Goal: Task Accomplishment & Management: Use online tool/utility

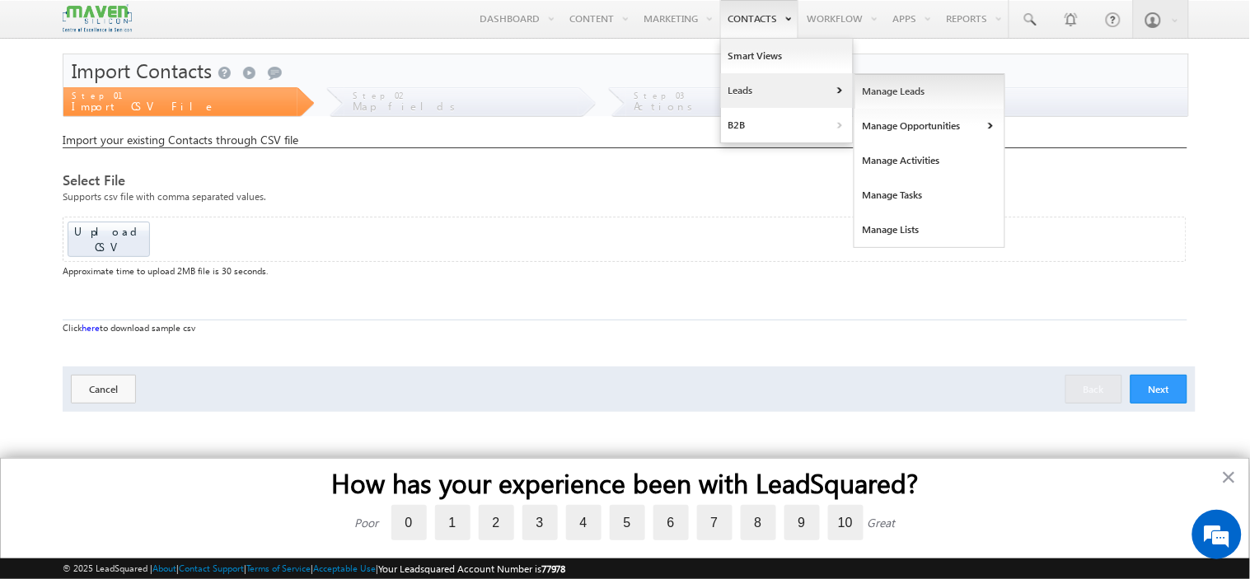
click at [887, 97] on link "Manage Leads" at bounding box center [930, 91] width 151 height 35
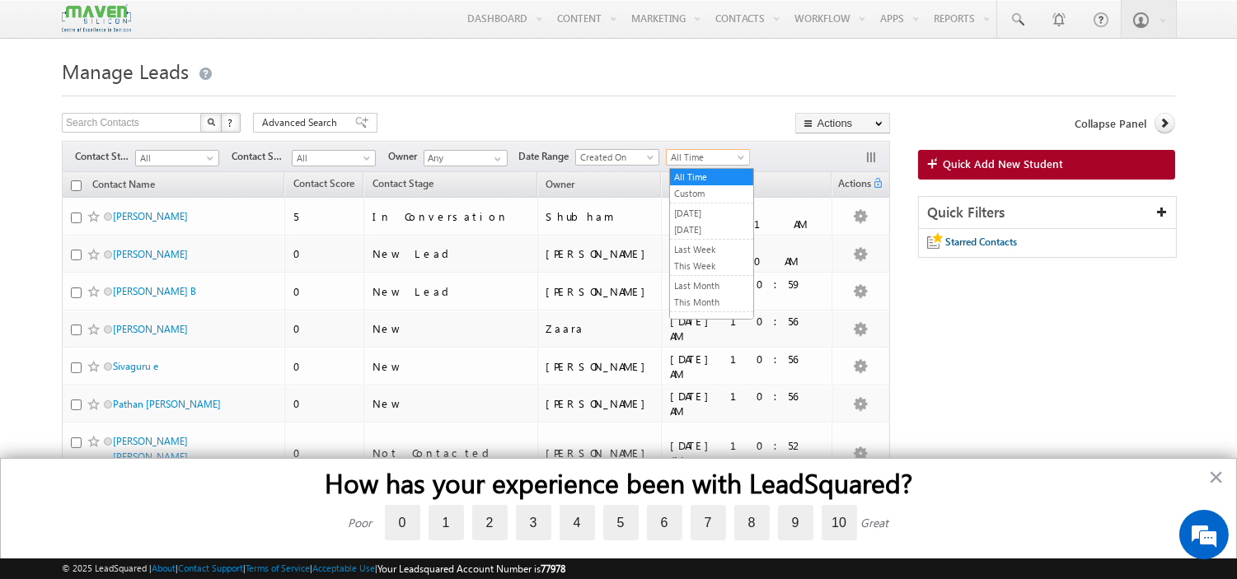
click at [686, 162] on span "All Time" at bounding box center [706, 157] width 78 height 15
click at [699, 196] on link "Custom" at bounding box center [711, 193] width 83 height 15
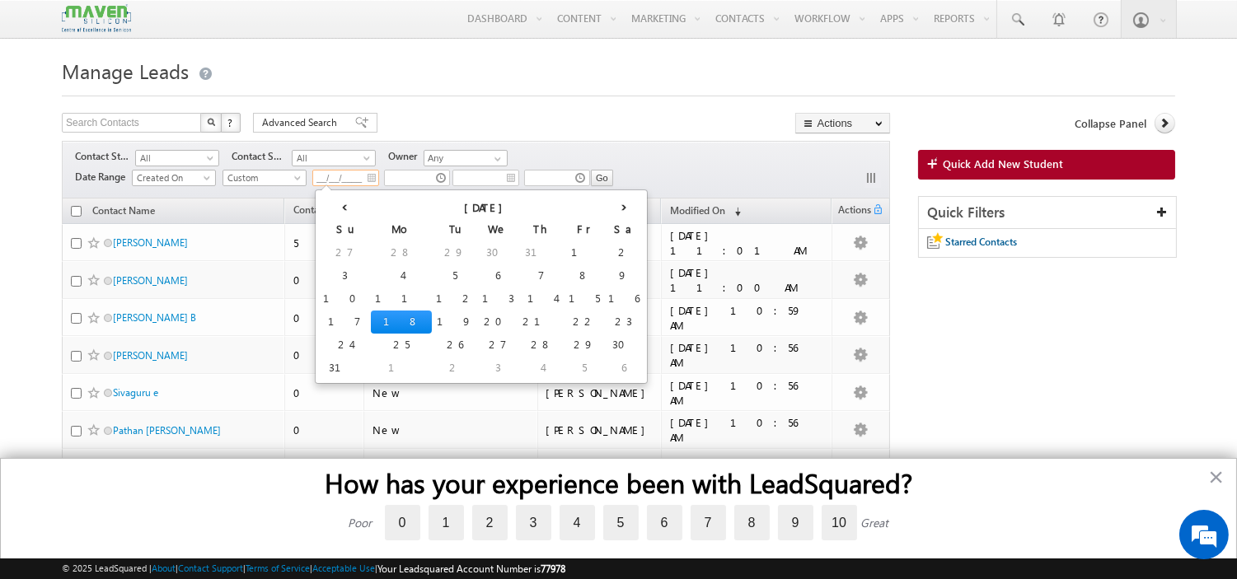
click at [375, 178] on input "__/__/____" at bounding box center [345, 178] width 67 height 16
click at [518, 297] on td "14" at bounding box center [541, 299] width 46 height 23
type input "14/08/2025"
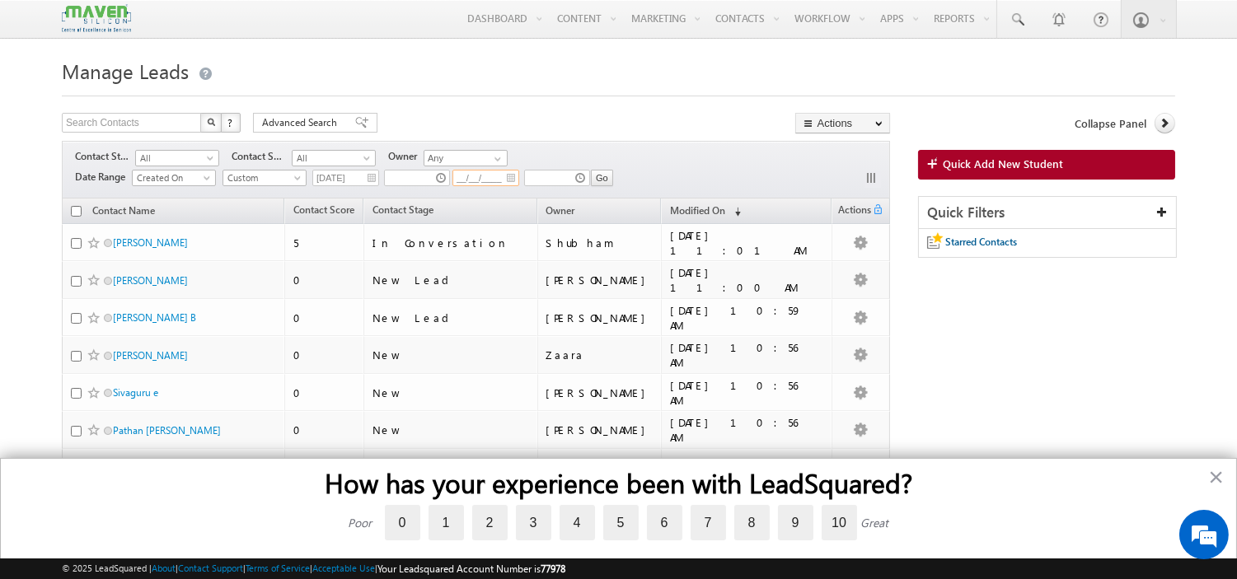
click at [514, 183] on input "__/__/____" at bounding box center [485, 178] width 67 height 16
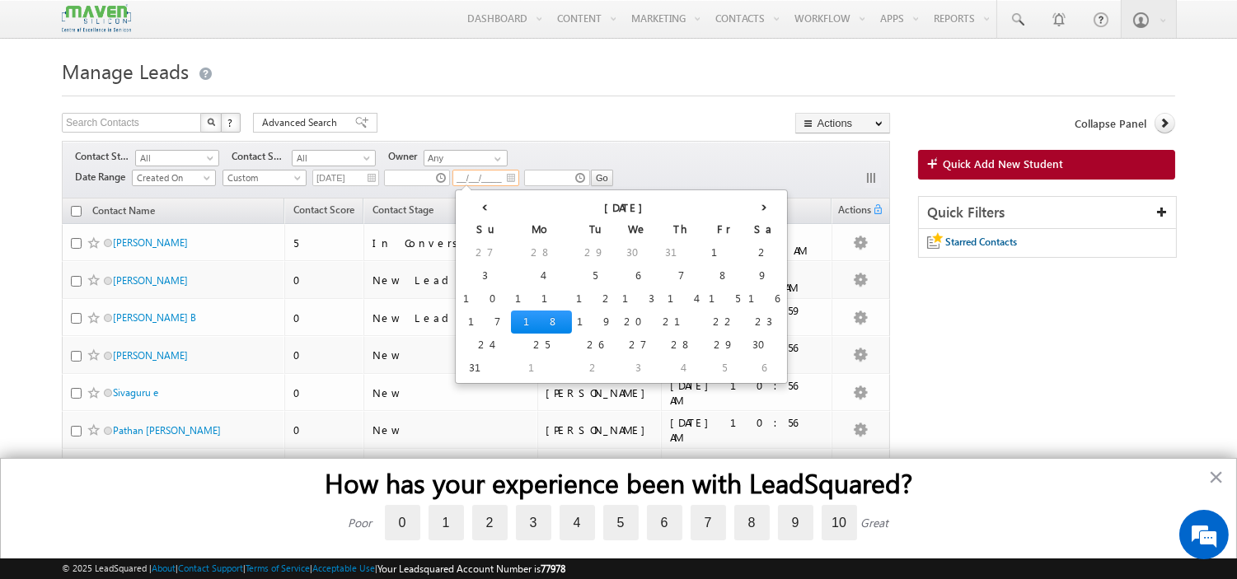
click at [511, 323] on td "18" at bounding box center [541, 322] width 61 height 23
type input "18/08/2025"
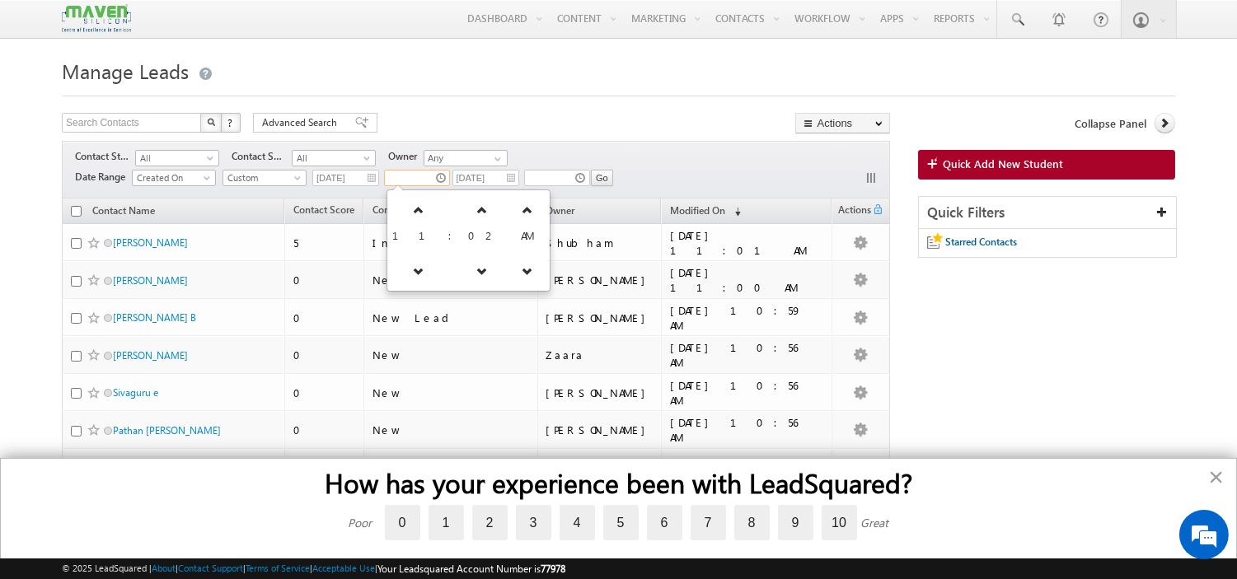
click at [443, 185] on input "text" at bounding box center [417, 178] width 66 height 16
type input "05:49 AM"
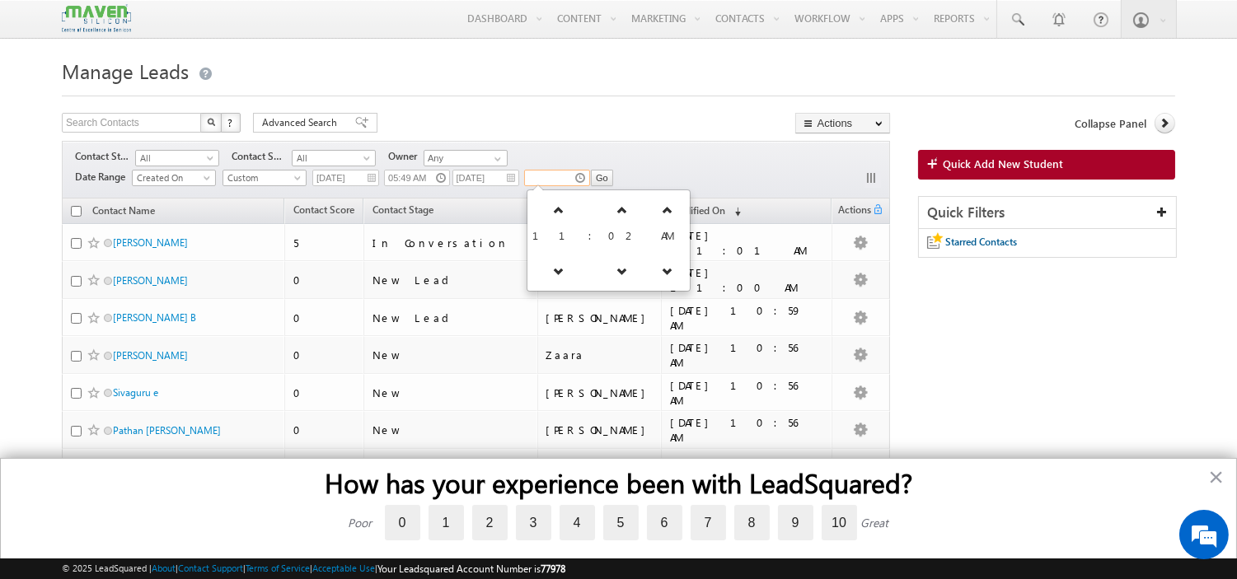
click at [577, 178] on input "text" at bounding box center [557, 178] width 66 height 16
type input "11:49 PM"
click at [595, 179] on input "Go" at bounding box center [602, 178] width 22 height 16
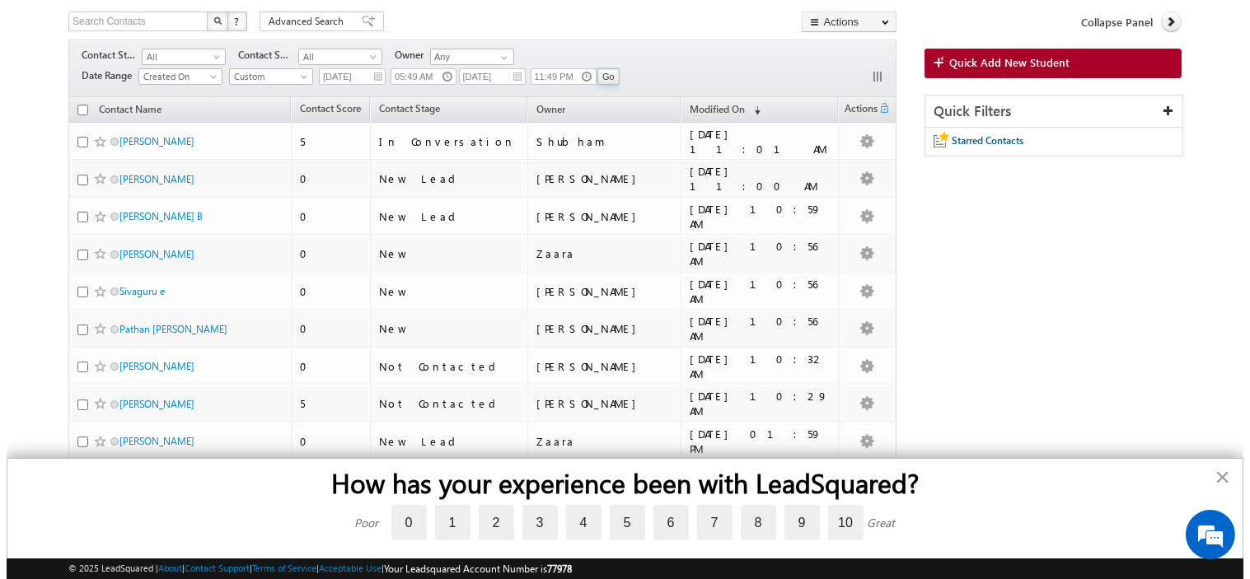
scroll to position [80, 0]
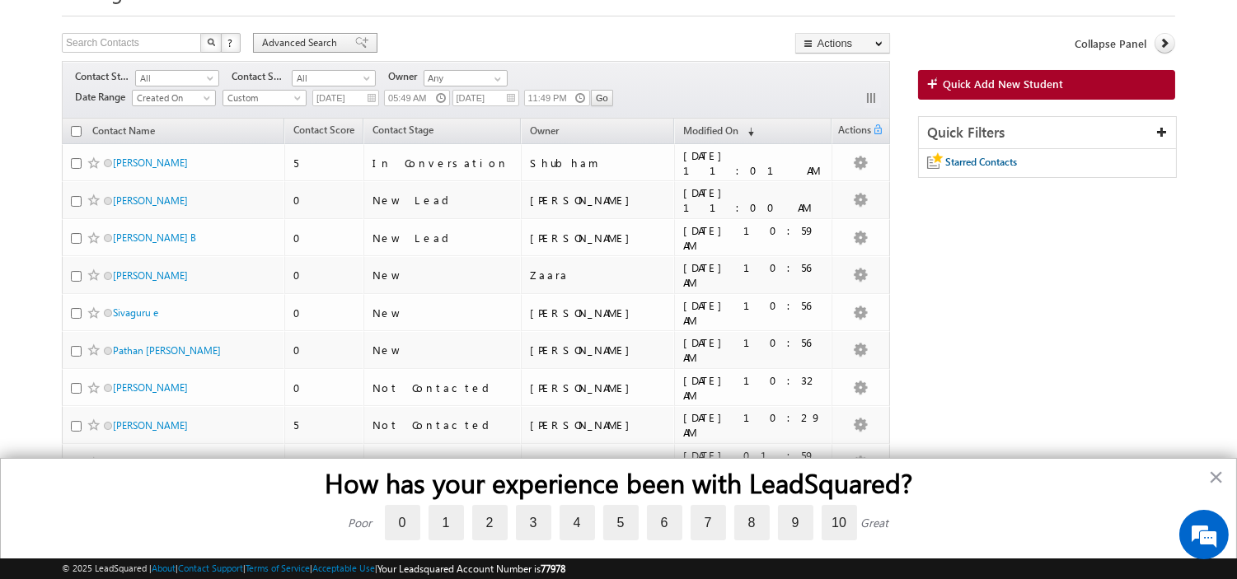
click at [277, 42] on span "Advanced Search" at bounding box center [302, 42] width 80 height 15
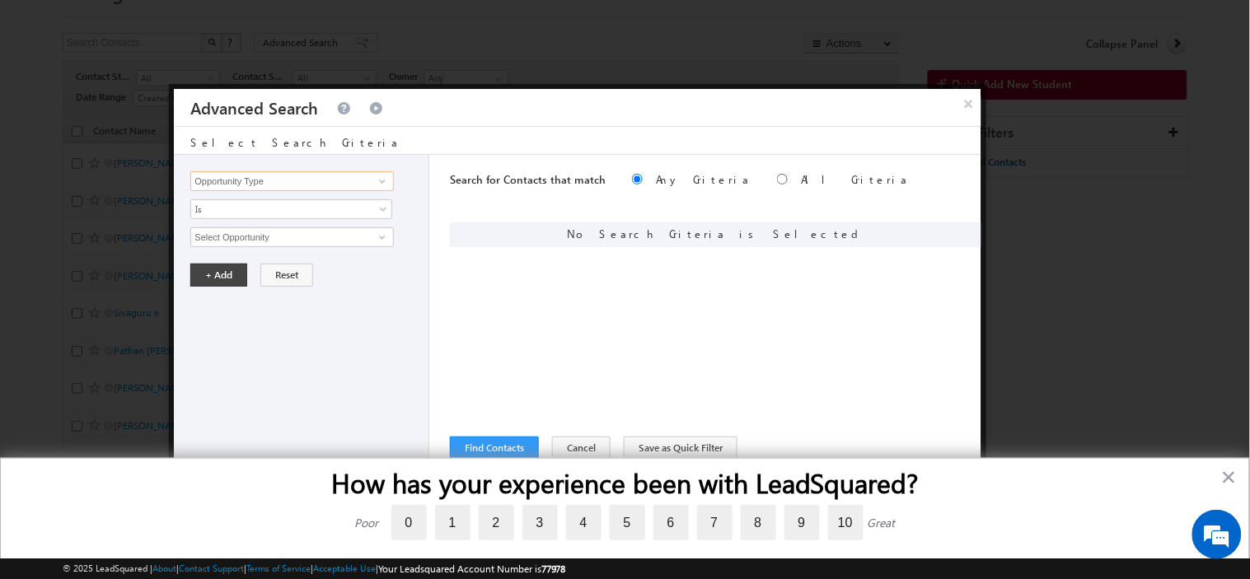
click at [320, 181] on input "Opportunity Type" at bounding box center [291, 181] width 203 height 20
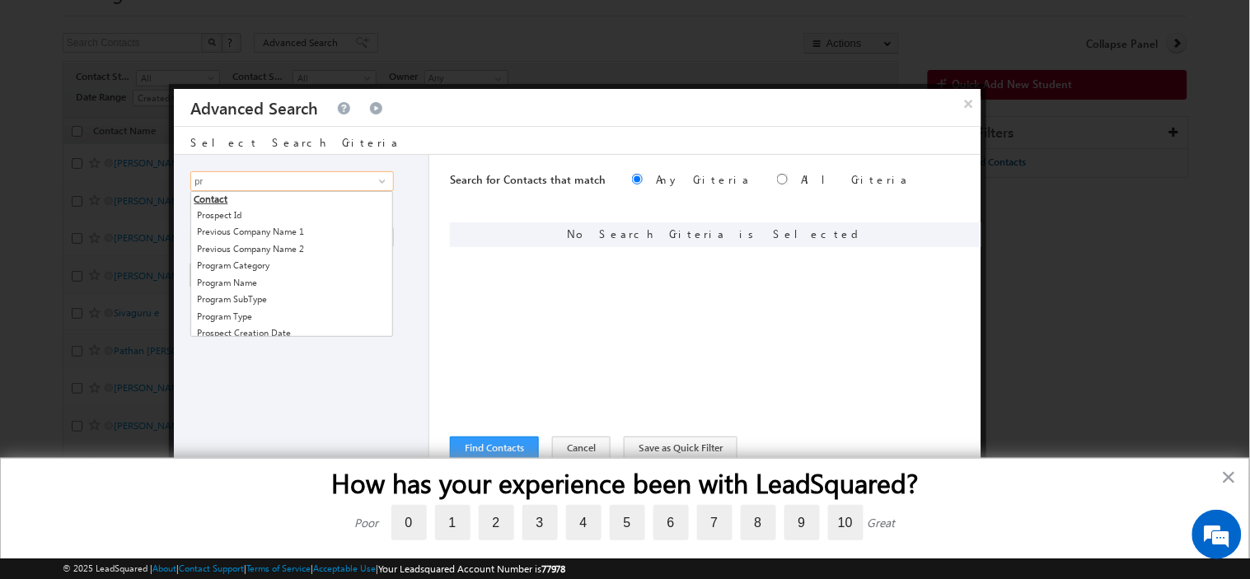
type input "p"
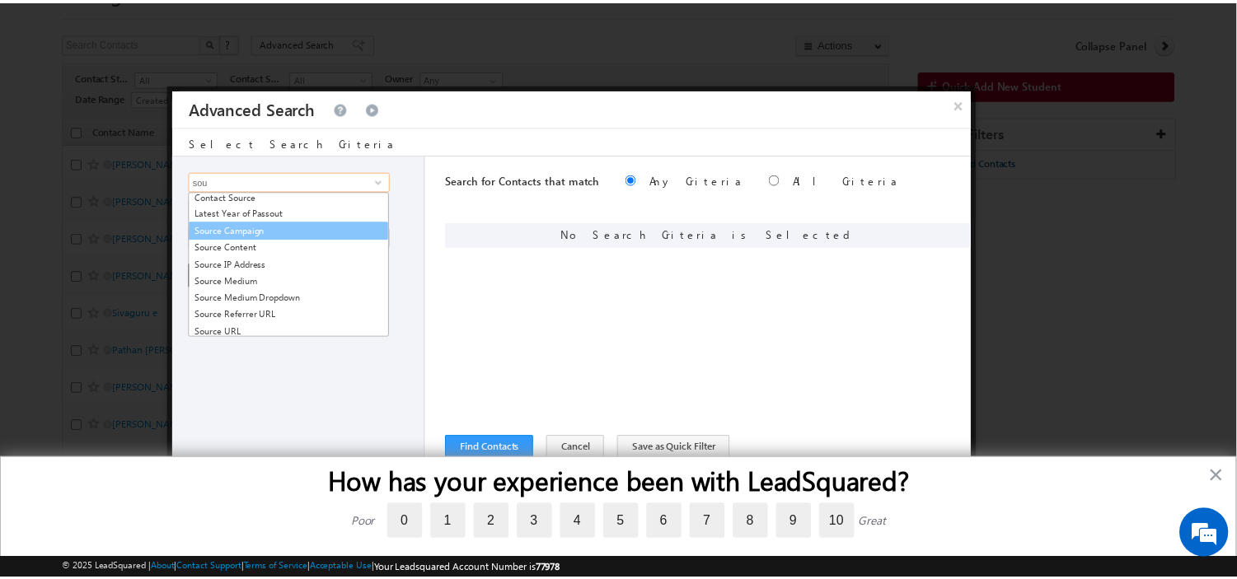
scroll to position [23, 0]
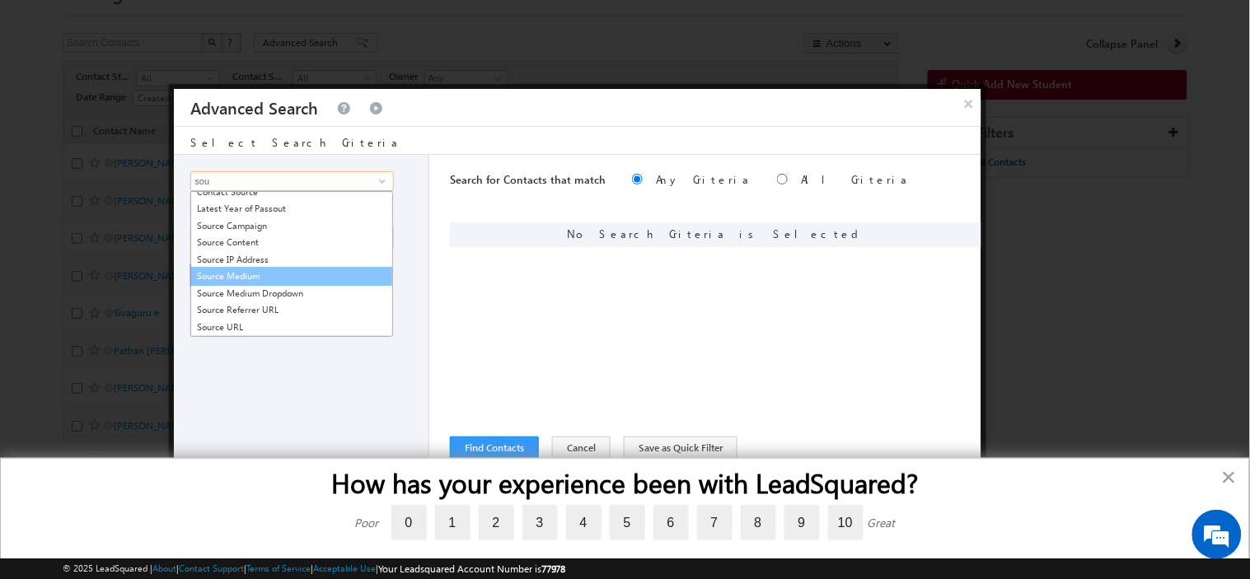
click at [313, 275] on link "Source Medium" at bounding box center [291, 276] width 203 height 19
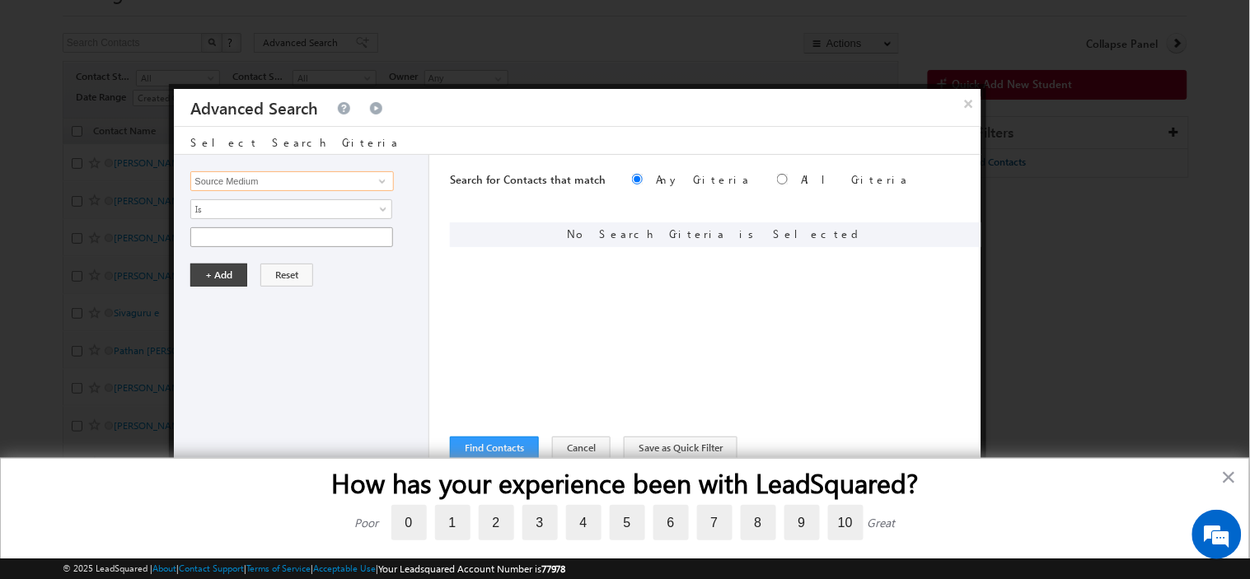
type input "Source Medium"
click at [287, 234] on input "text" at bounding box center [291, 237] width 203 height 20
type input "search"
click at [221, 279] on button "+ Add" at bounding box center [218, 275] width 57 height 23
click at [229, 185] on input "Opportunity Type" at bounding box center [291, 181] width 203 height 20
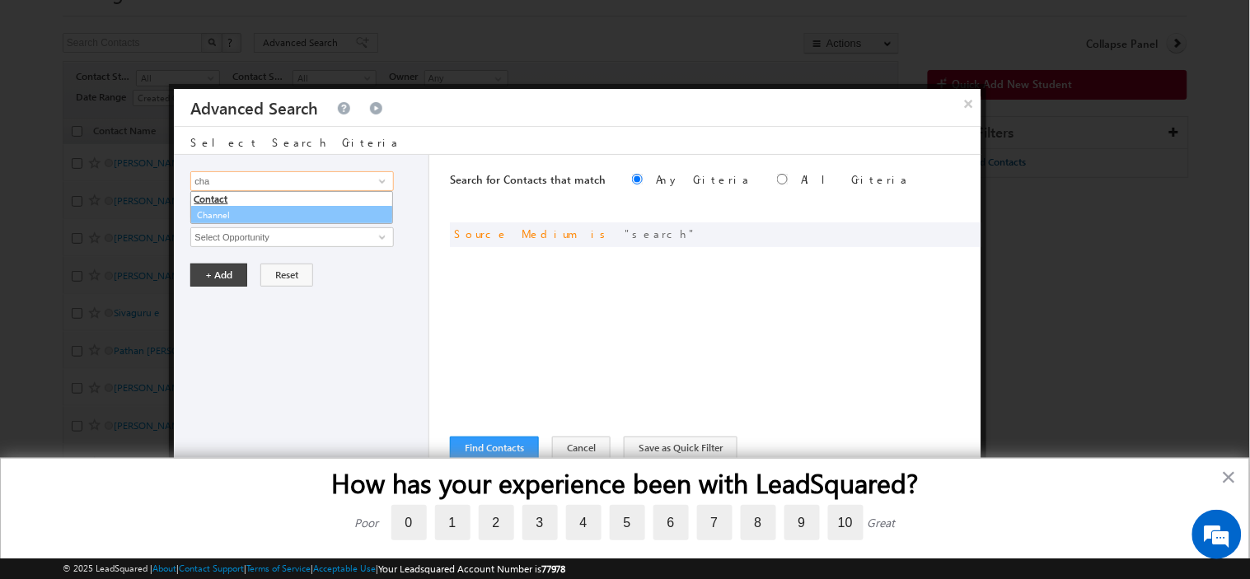
click at [236, 214] on link "Channel" at bounding box center [291, 215] width 203 height 19
type input "Channel"
click at [241, 227] on div "None Selected select" at bounding box center [291, 237] width 202 height 20
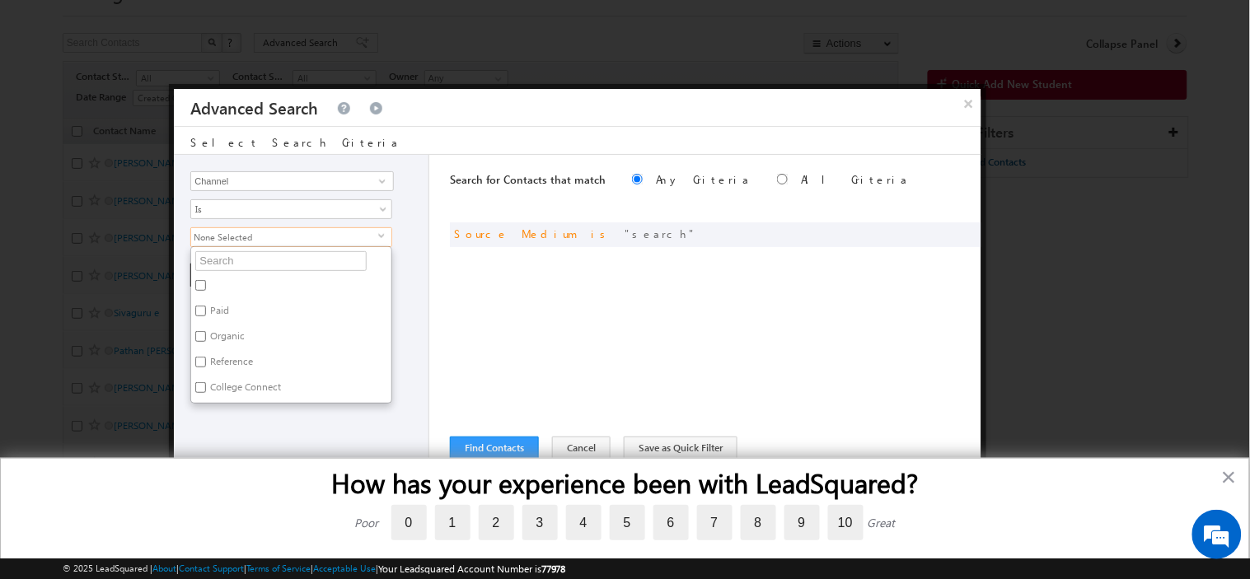
click at [208, 309] on label "Paid" at bounding box center [218, 314] width 54 height 26
click at [206, 309] on input "Paid" at bounding box center [200, 311] width 11 height 11
checkbox input "true"
click at [246, 424] on div "Opportunity Type Contact Activity Task Sales Group Prospect Id Academic Remarks…" at bounding box center [301, 320] width 255 height 330
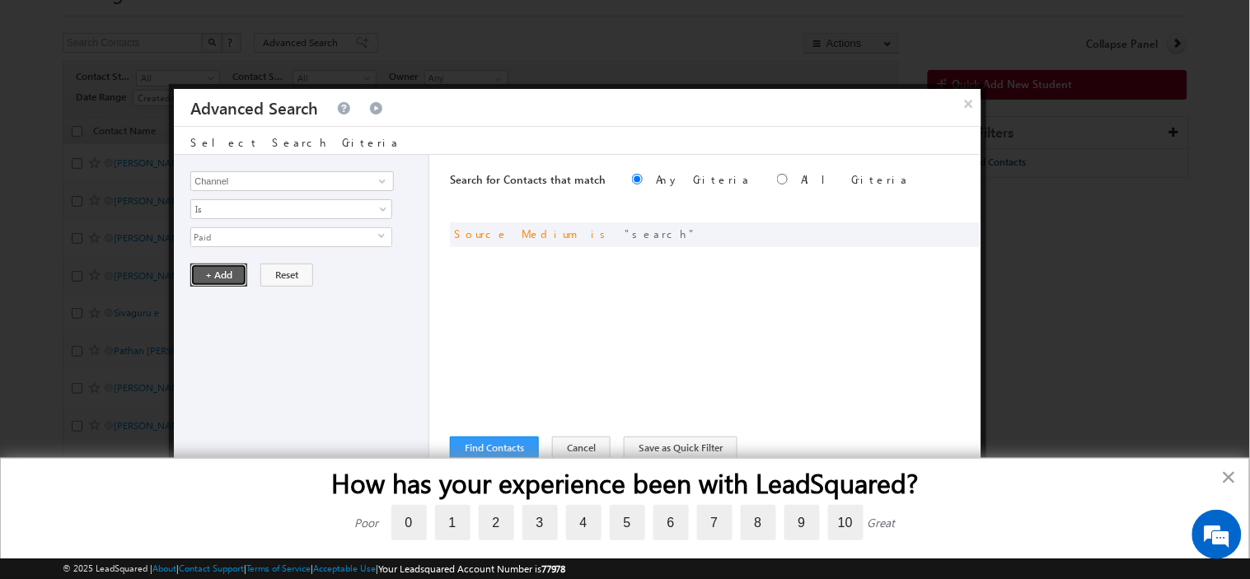
click at [217, 269] on button "+ Add" at bounding box center [218, 275] width 57 height 23
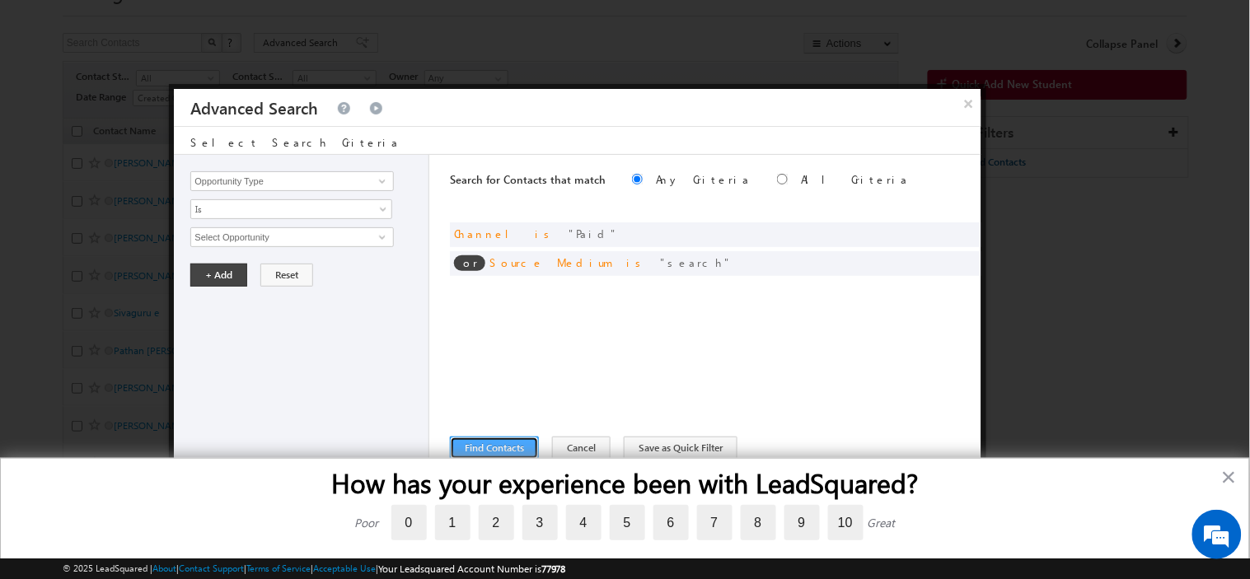
click at [513, 447] on button "Find Contacts" at bounding box center [494, 448] width 89 height 23
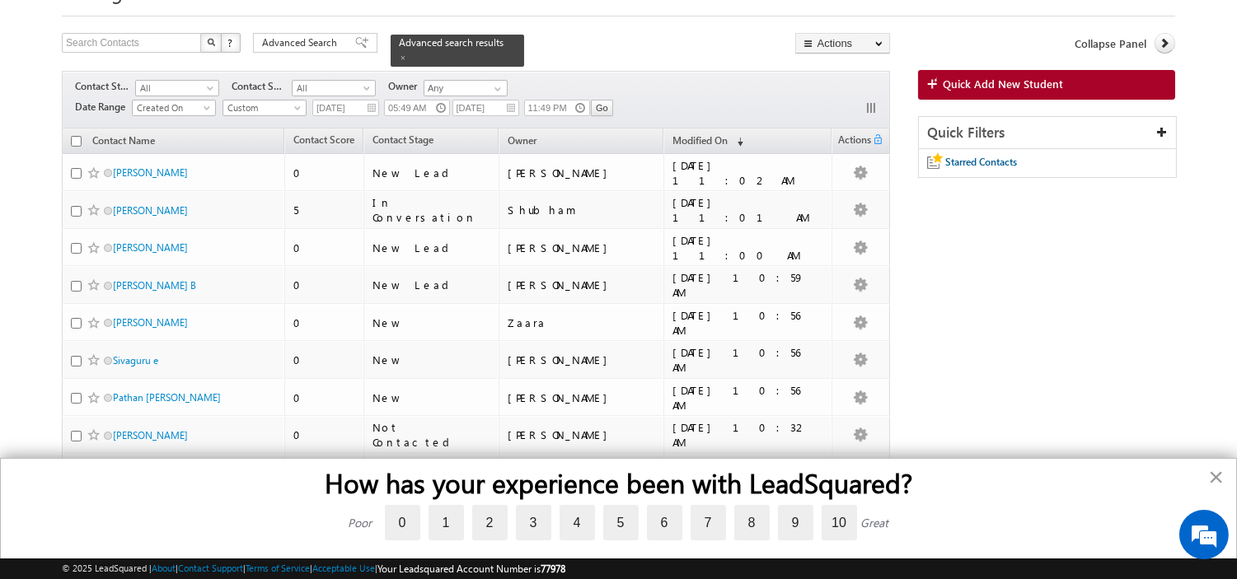
click at [1212, 476] on button "×" at bounding box center [1216, 477] width 16 height 26
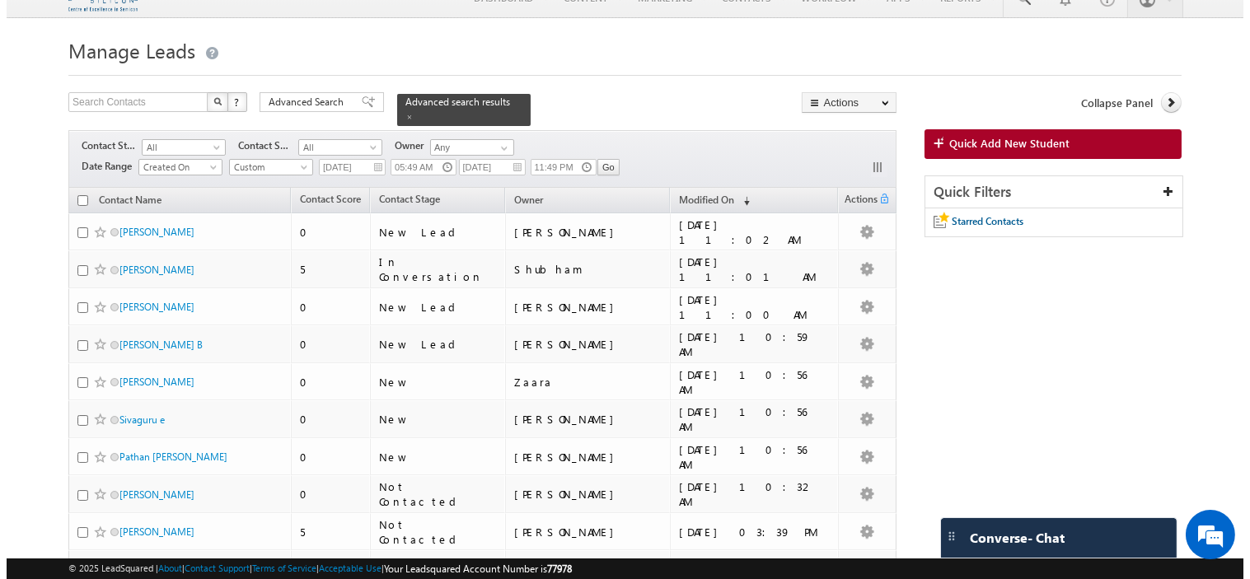
scroll to position [0, 0]
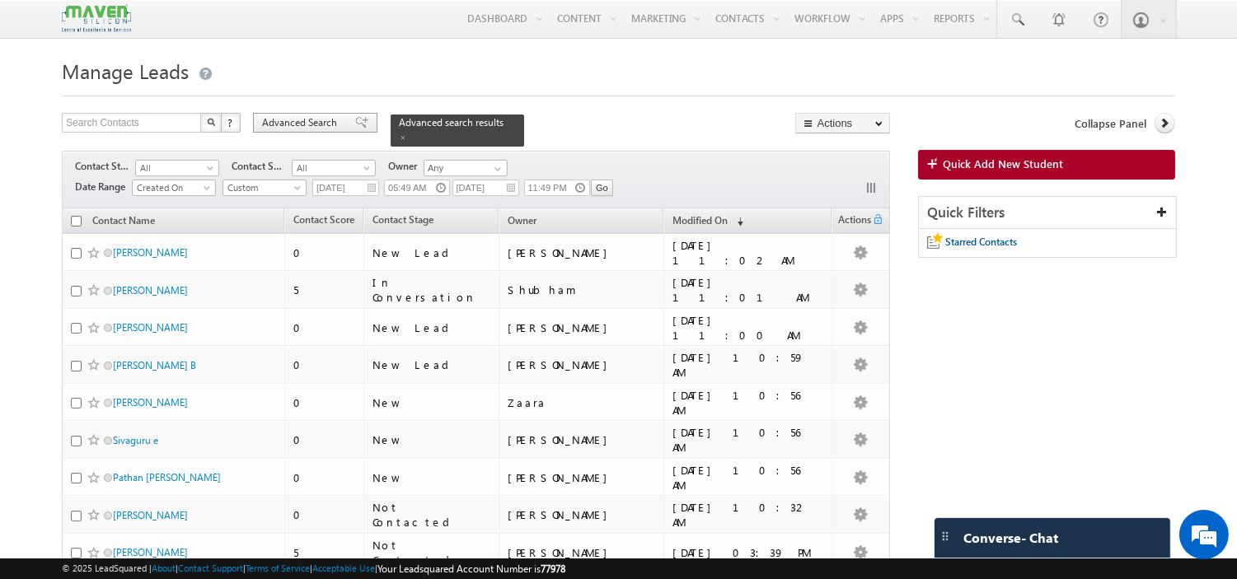
click at [316, 122] on span "Advanced Search" at bounding box center [302, 122] width 80 height 15
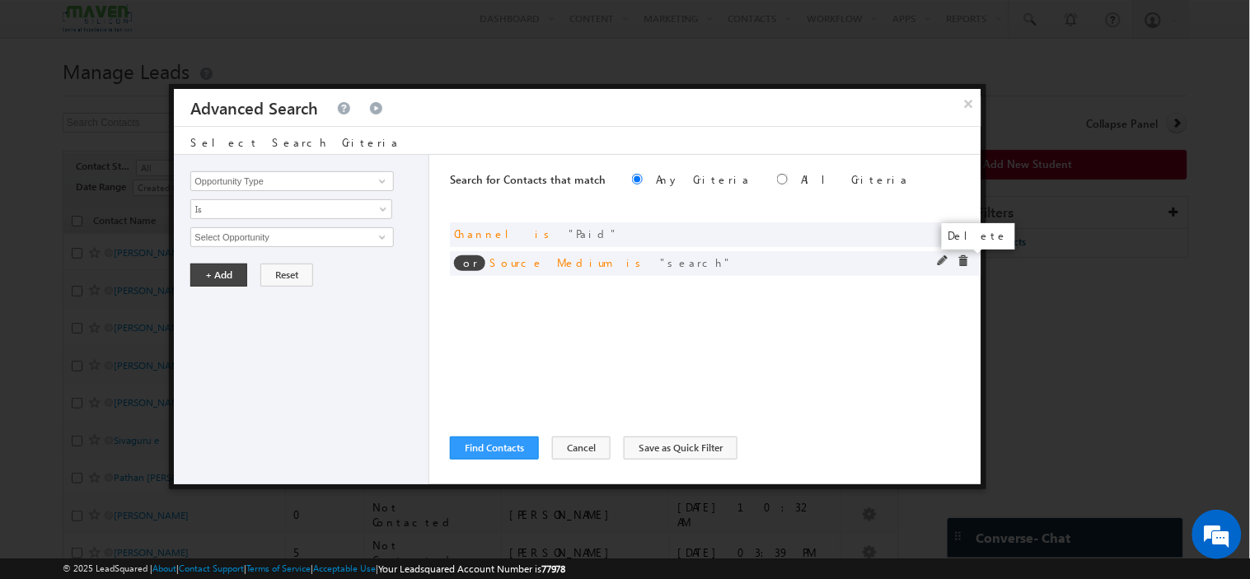
click at [962, 260] on span at bounding box center [964, 261] width 12 height 12
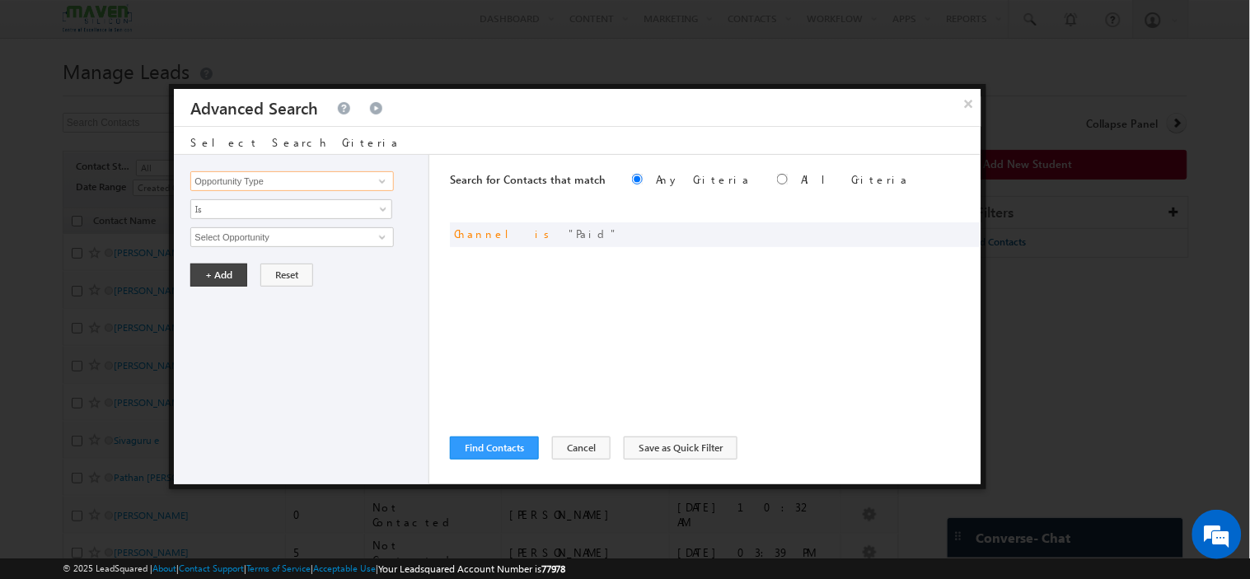
click at [257, 188] on input "Opportunity Type" at bounding box center [291, 181] width 203 height 20
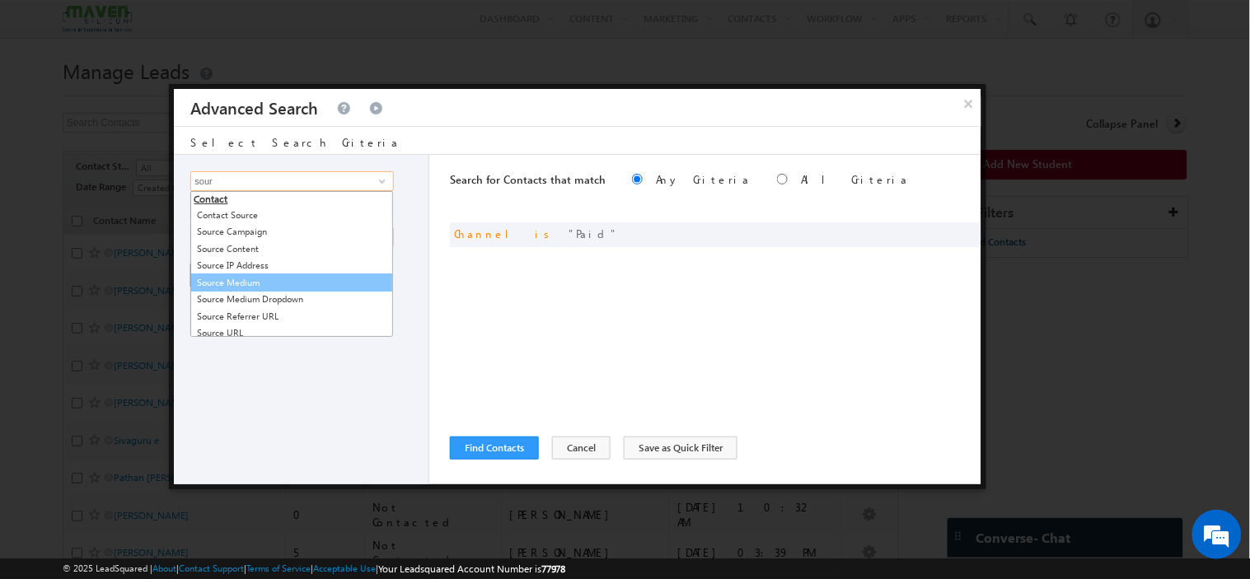
click at [258, 288] on link "Source Medium" at bounding box center [291, 283] width 203 height 19
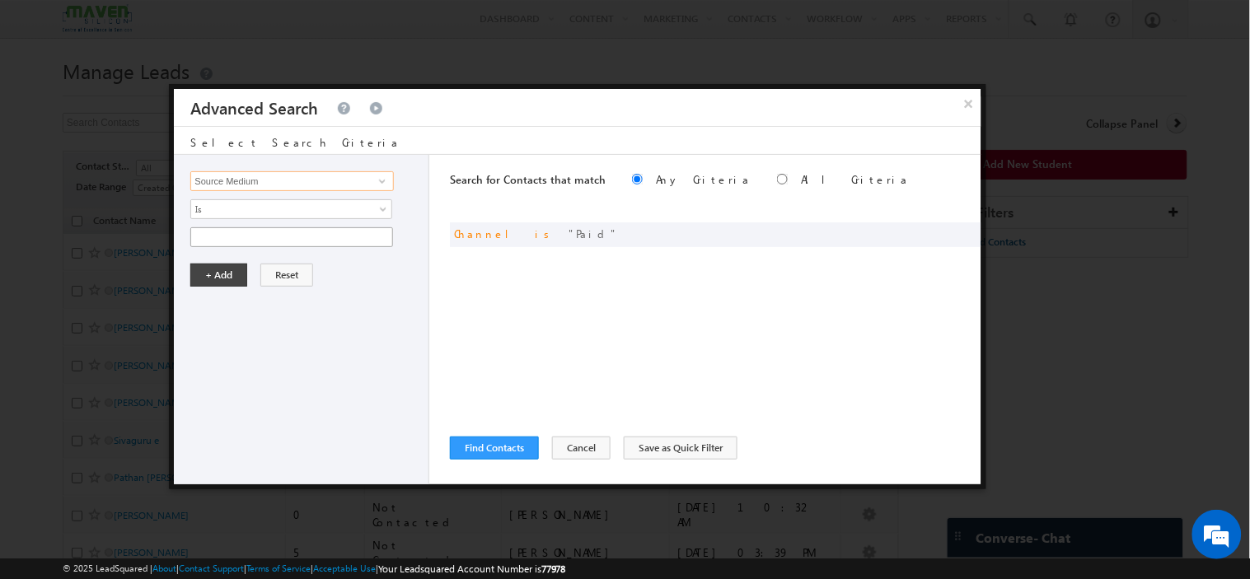
type input "Source Medium"
click at [245, 228] on input "text" at bounding box center [291, 237] width 203 height 20
click at [245, 240] on input "text" at bounding box center [291, 237] width 203 height 20
type input "s"
click at [287, 274] on button "Reset" at bounding box center [286, 275] width 53 height 23
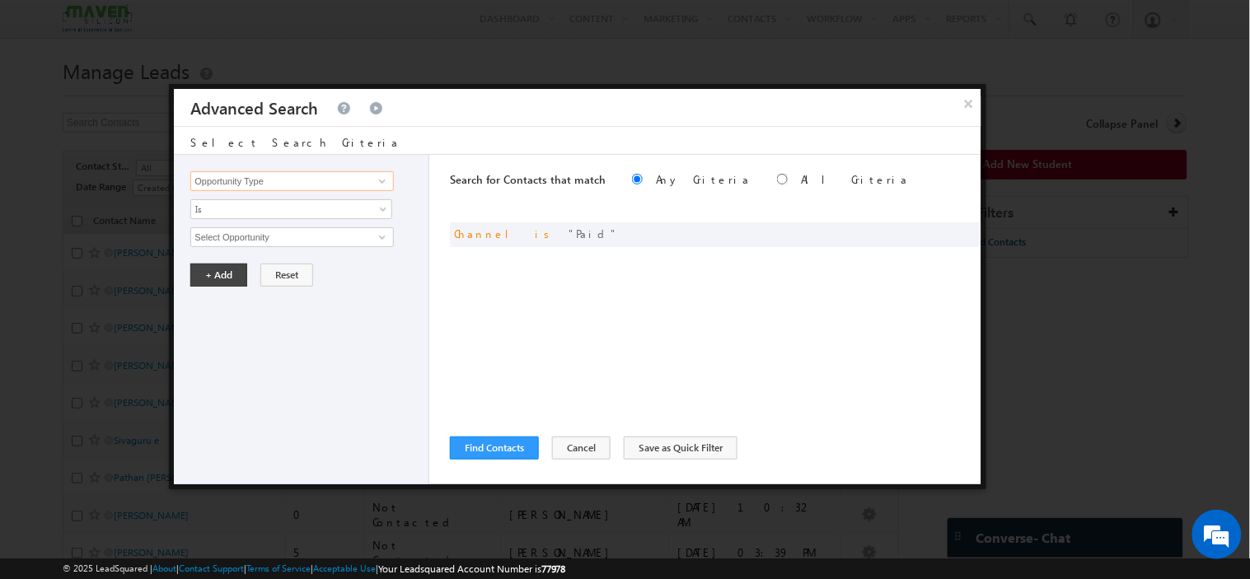
click at [293, 185] on input "Opportunity Type" at bounding box center [291, 181] width 203 height 20
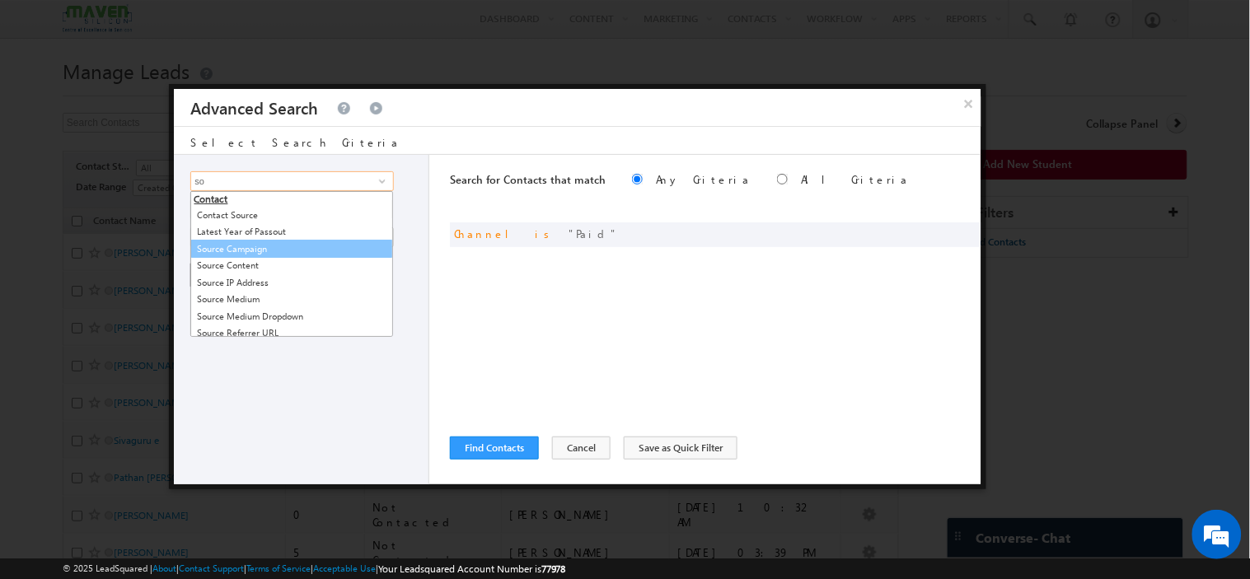
click at [244, 247] on link "Source Campaign" at bounding box center [291, 249] width 203 height 19
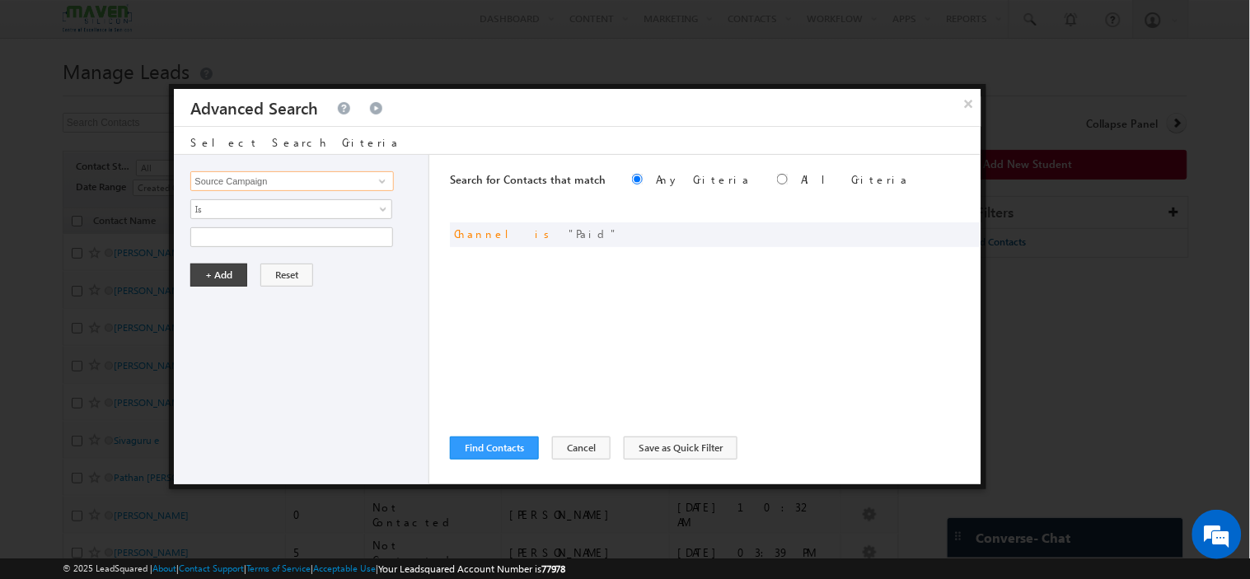
type input "Source Campaign"
click at [244, 247] on input "text" at bounding box center [291, 237] width 203 height 20
click at [254, 171] on input "Source Campaign" at bounding box center [291, 181] width 203 height 20
click at [366, 179] on input "Source Campaign" at bounding box center [291, 181] width 203 height 20
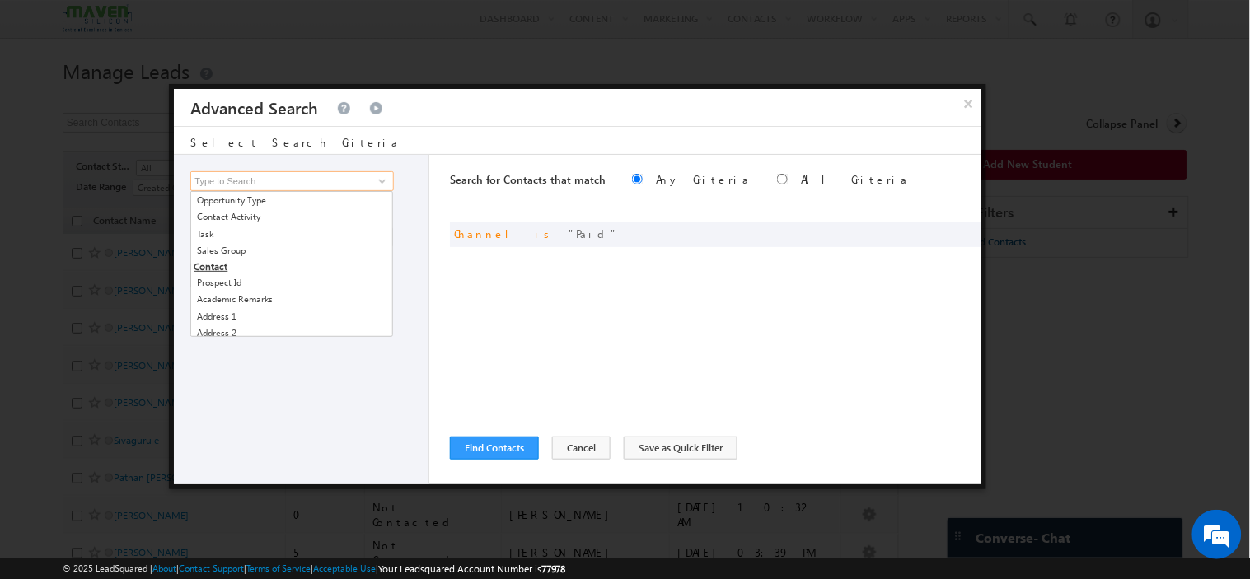
type input "s"
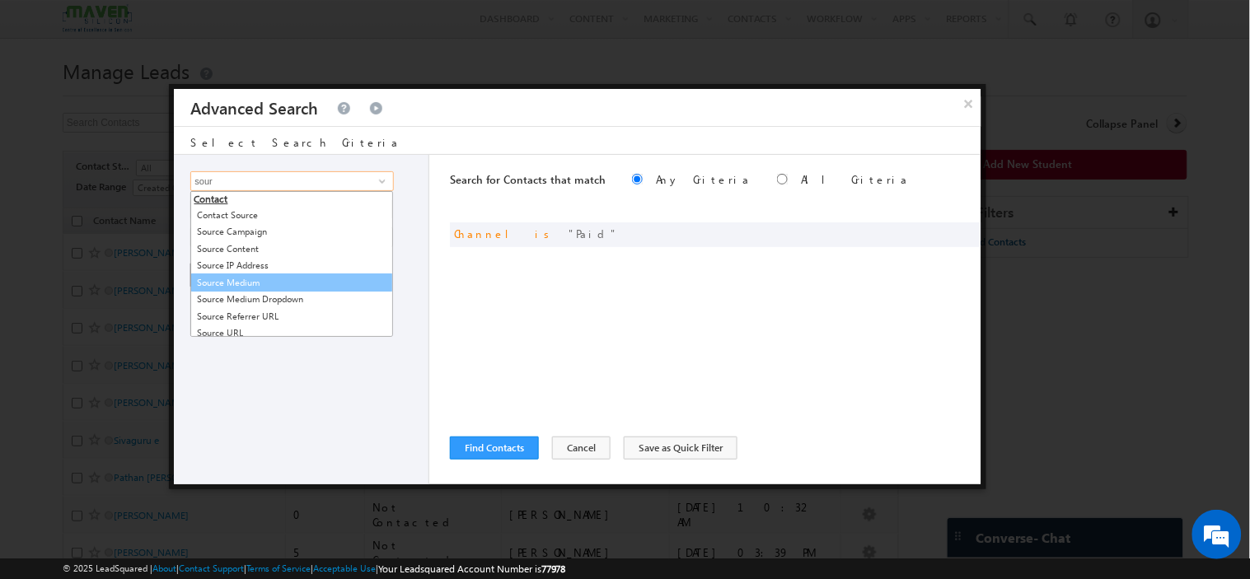
click at [281, 283] on link "Source Medium" at bounding box center [291, 283] width 203 height 19
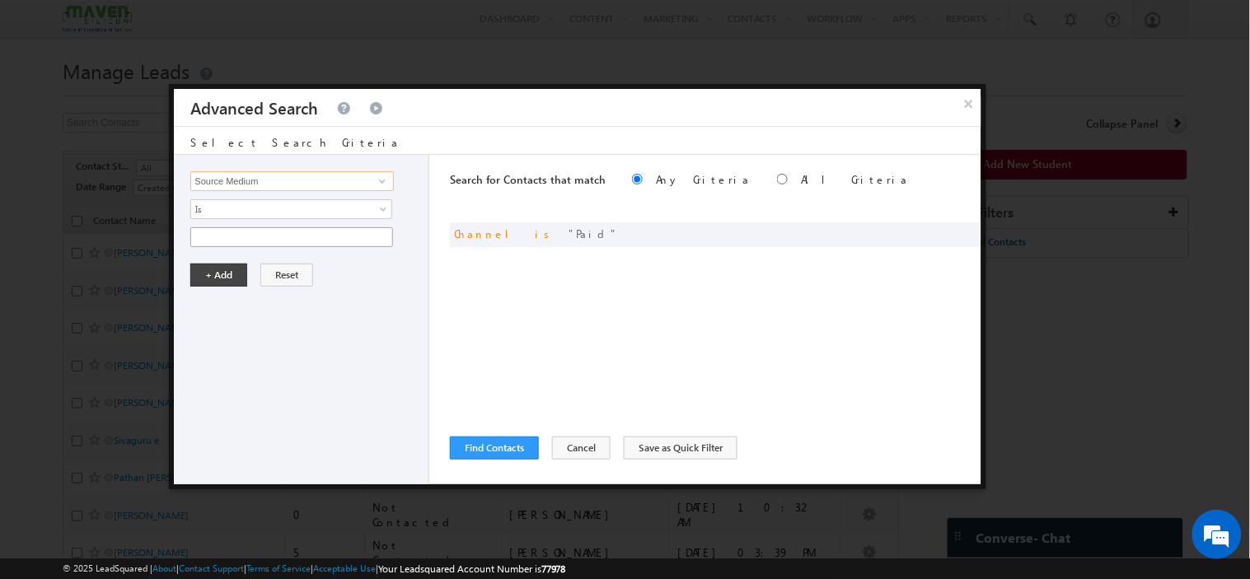
type input "Source Medium"
click at [279, 236] on input "text" at bounding box center [291, 237] width 203 height 20
type input "Search"
click at [216, 283] on button "+ Add" at bounding box center [218, 275] width 57 height 23
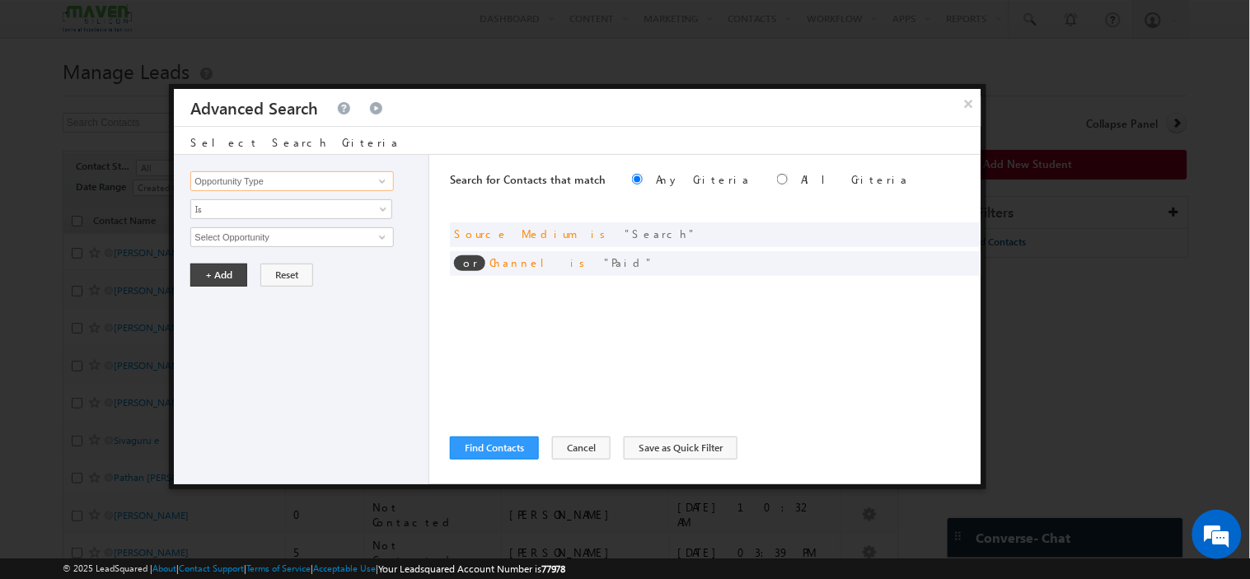
click at [316, 171] on input "Opportunity Type" at bounding box center [291, 181] width 203 height 20
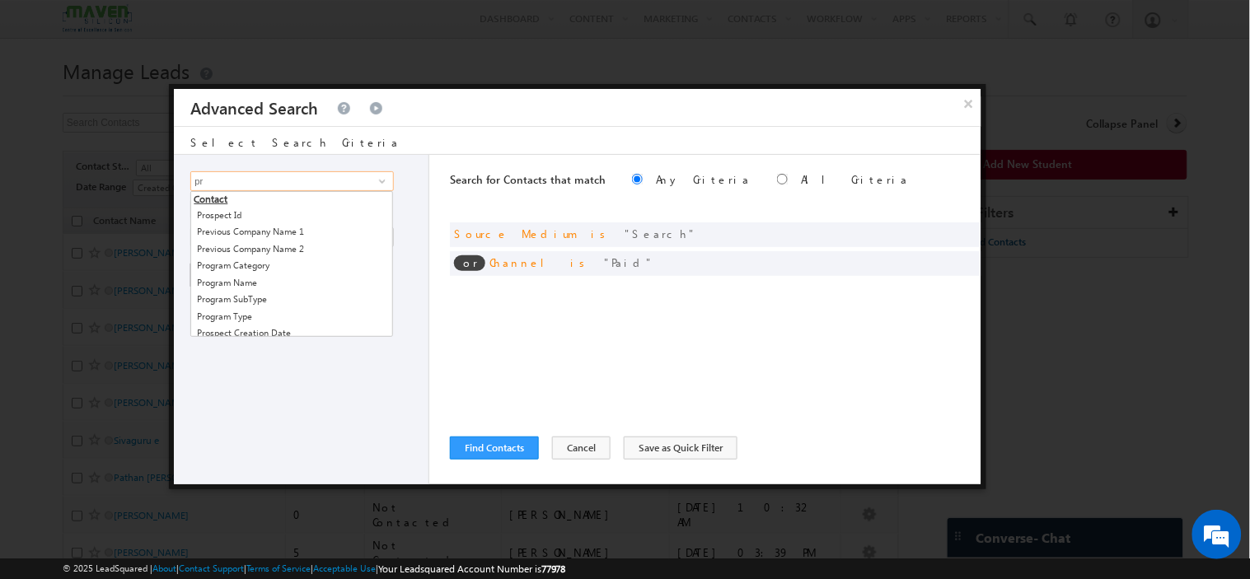
type input "p"
click at [254, 237] on link "Source Campaign" at bounding box center [291, 231] width 203 height 19
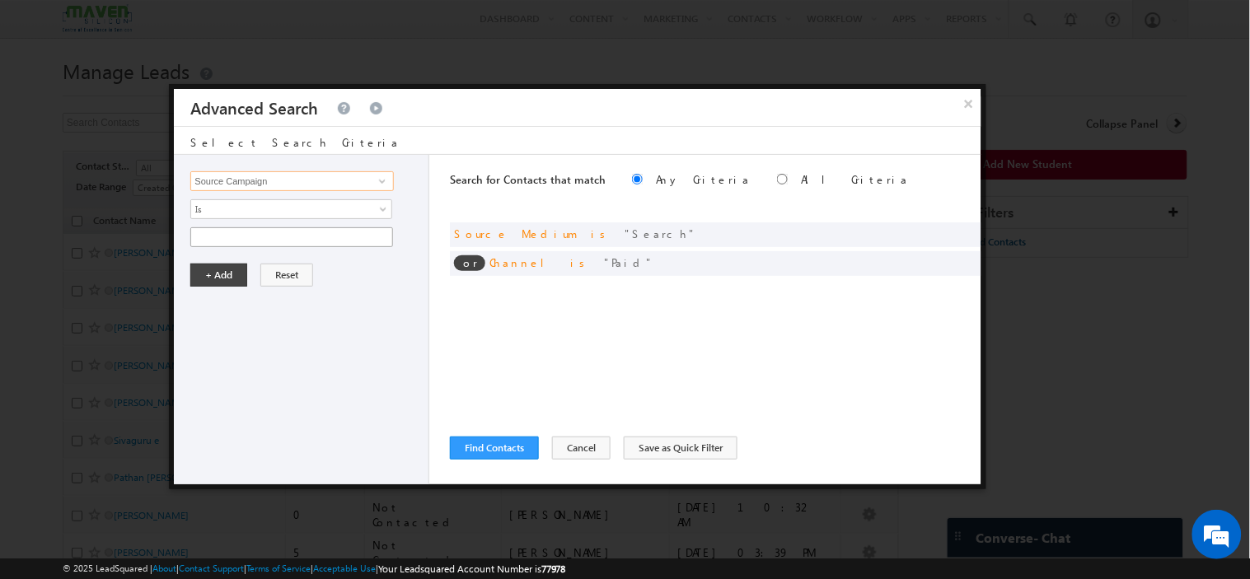
type input "Source Campaign"
click at [266, 239] on input "text" at bounding box center [291, 237] width 203 height 20
type input "Google"
click at [200, 277] on button "+ Add" at bounding box center [218, 275] width 57 height 23
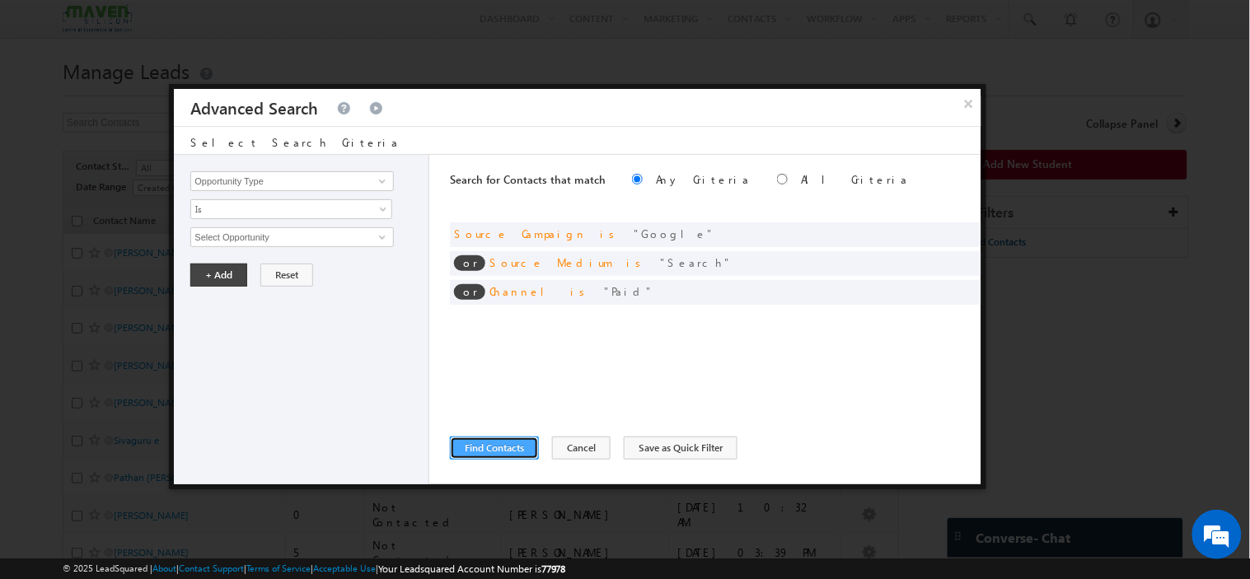
click at [479, 450] on button "Find Contacts" at bounding box center [494, 448] width 89 height 23
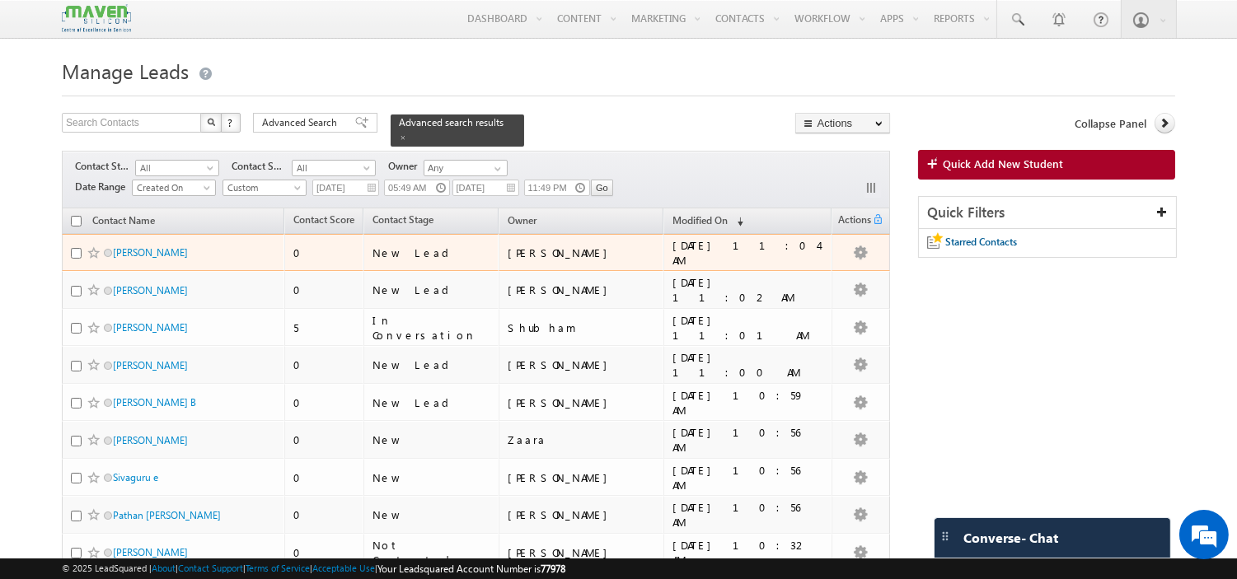
drag, startPoint x: 206, startPoint y: 235, endPoint x: 116, endPoint y: 254, distance: 91.8
click at [116, 254] on td "Ganesh Manekar" at bounding box center [173, 253] width 222 height 38
copy div "Ganesh Manekar"
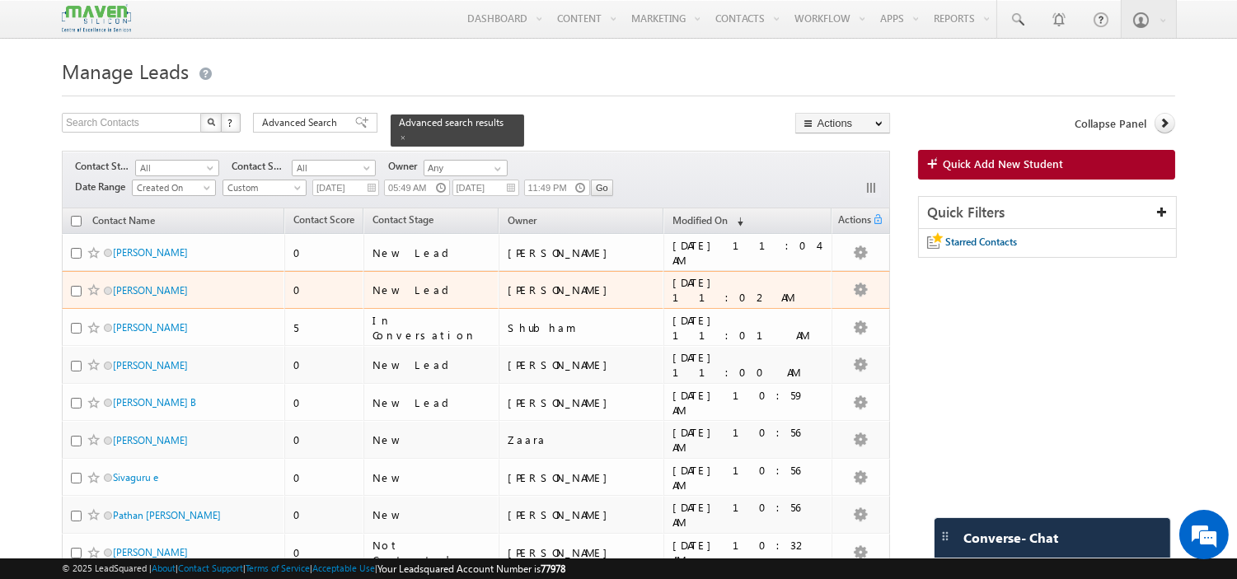
scroll to position [59, 0]
